Goal: Information Seeking & Learning: Learn about a topic

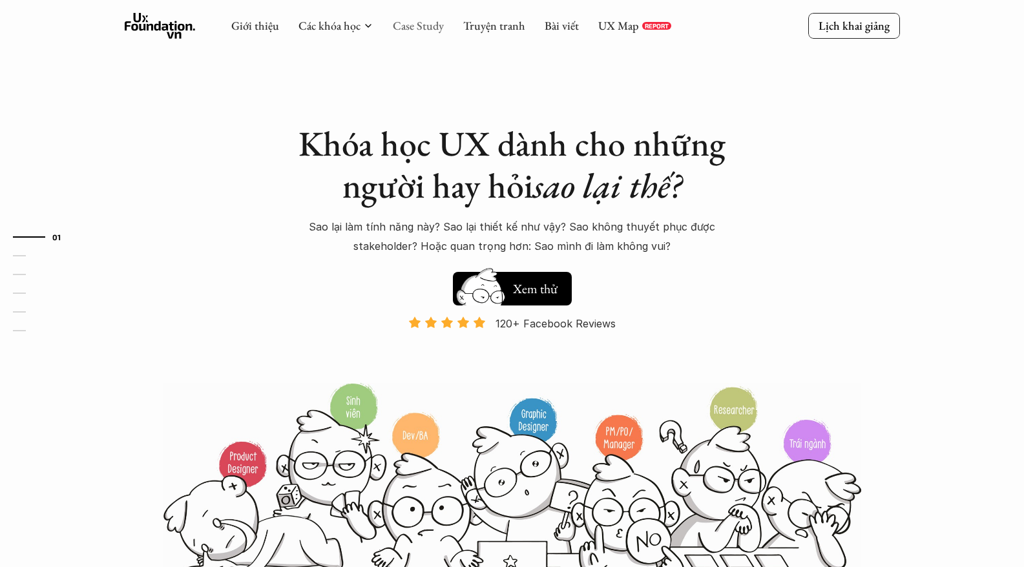
click at [426, 26] on link "Case Study" at bounding box center [418, 25] width 51 height 15
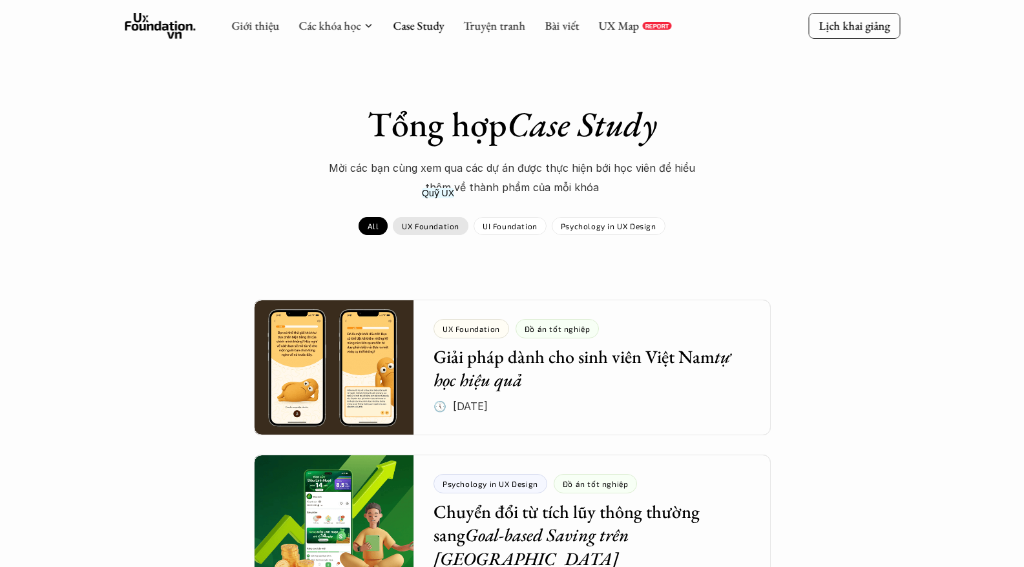
click at [442, 228] on p "UX Foundation" at bounding box center [430, 226] width 57 height 9
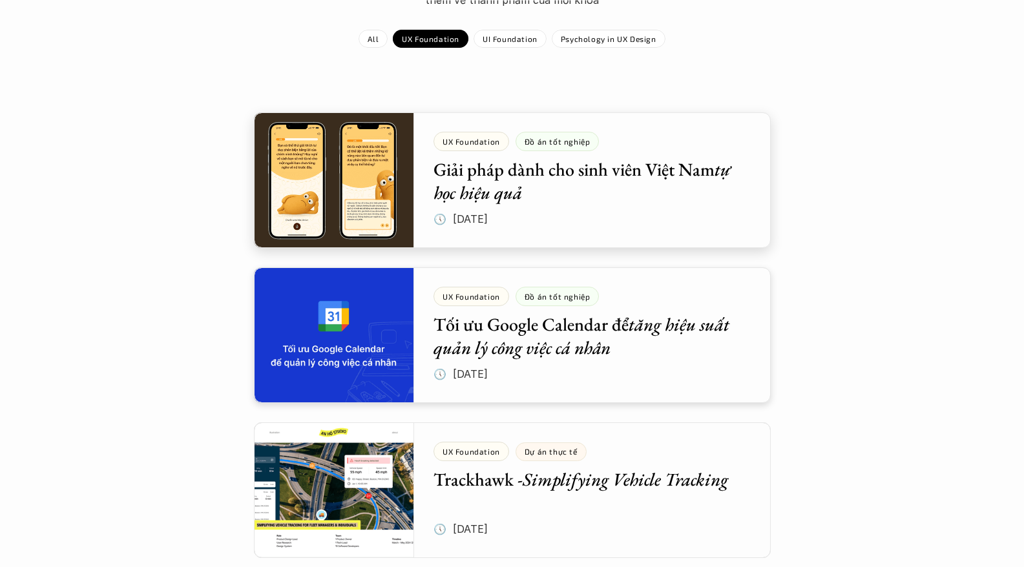
scroll to position [194, 0]
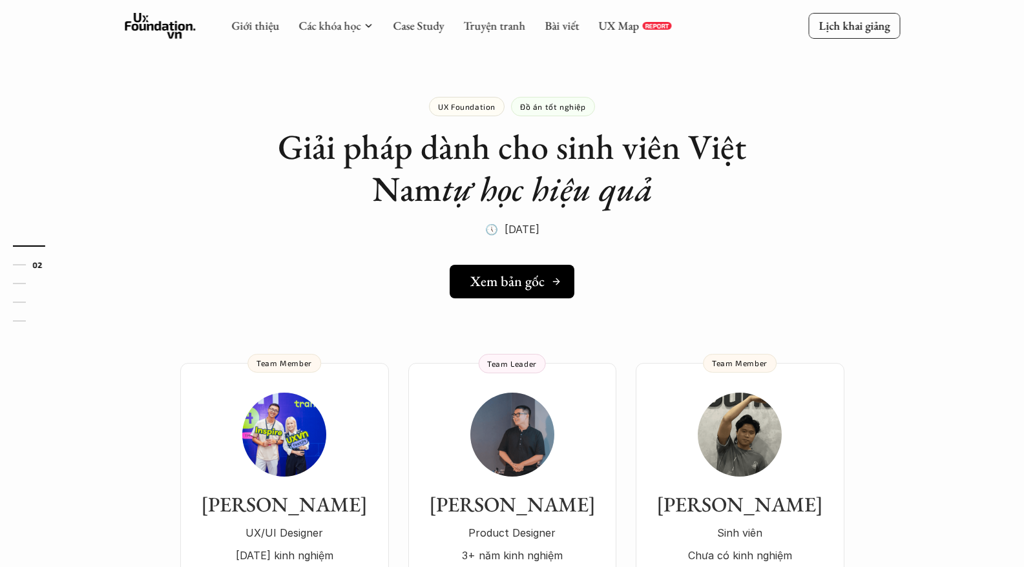
click at [515, 294] on link "Xem bản gốc" at bounding box center [512, 282] width 125 height 34
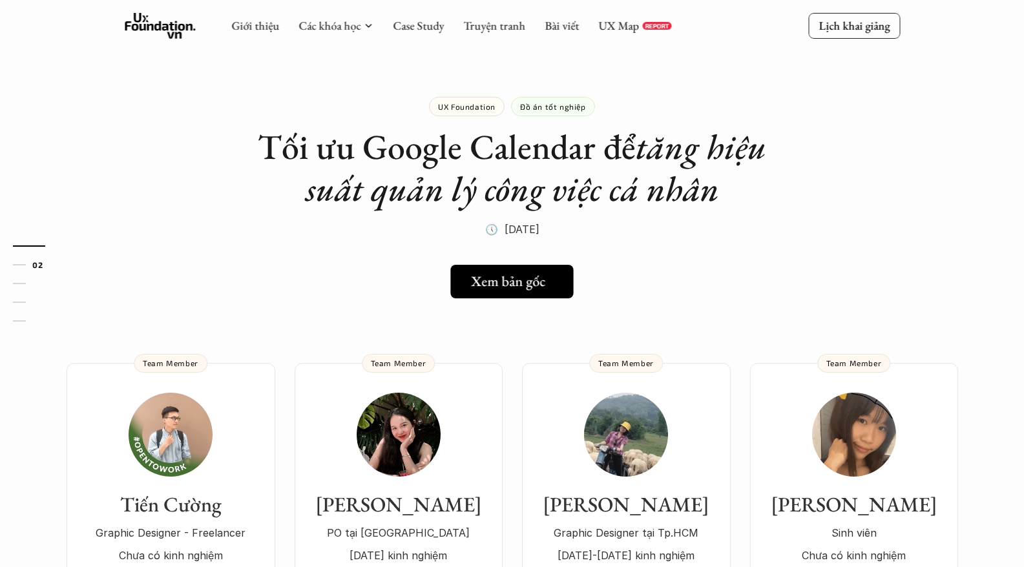
click at [528, 288] on h5 "Xem bản gốc" at bounding box center [508, 281] width 74 height 17
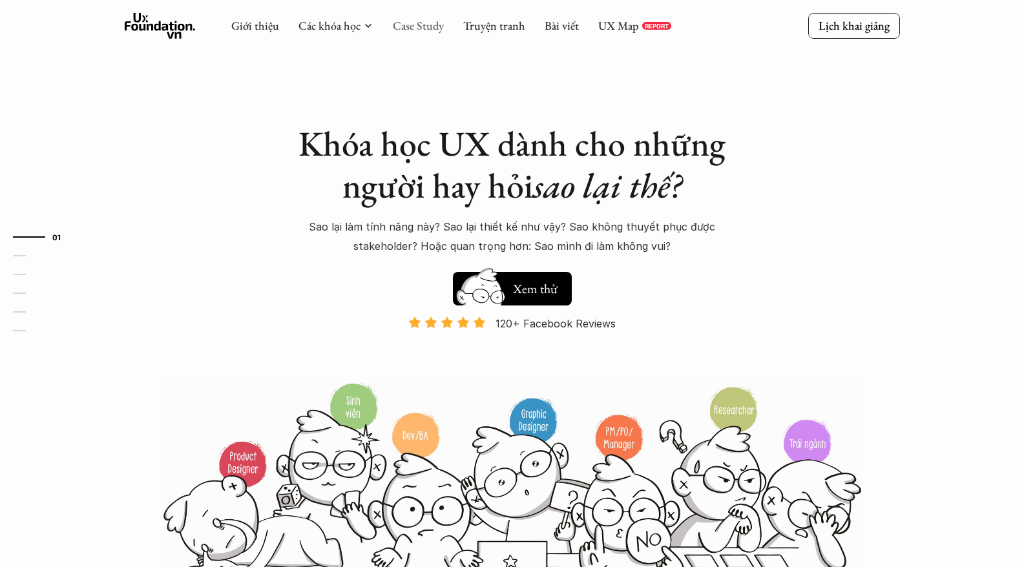
click at [419, 28] on link "Case Study" at bounding box center [418, 25] width 51 height 15
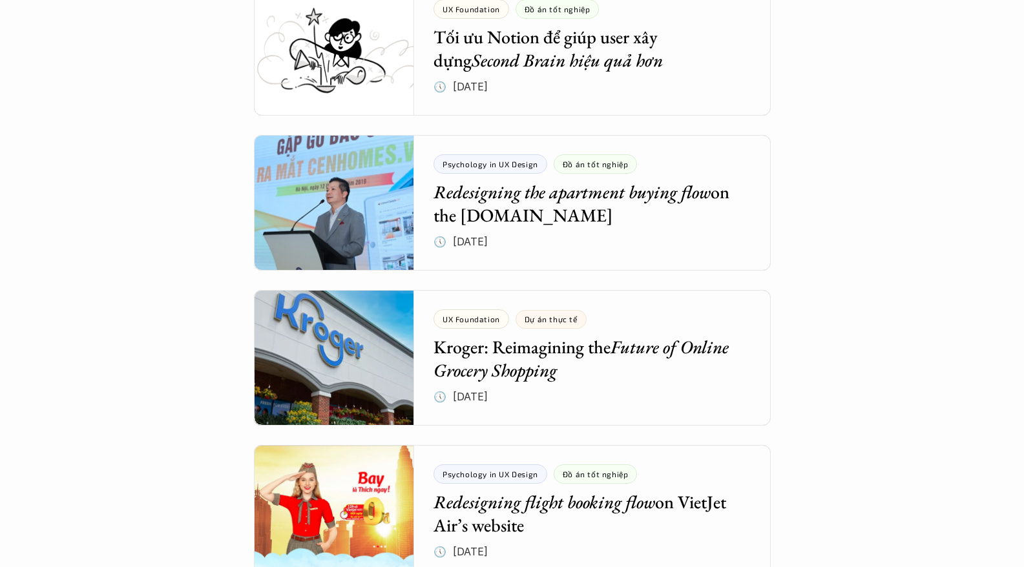
scroll to position [2648, 0]
